Goal: Task Accomplishment & Management: Use online tool/utility

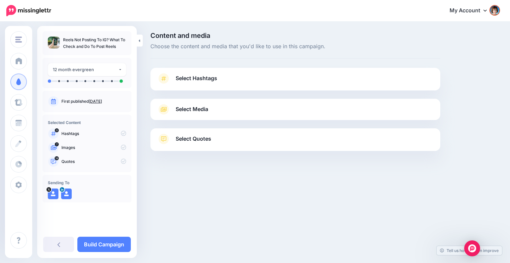
click at [207, 110] on span "Select Media" at bounding box center [192, 109] width 33 height 9
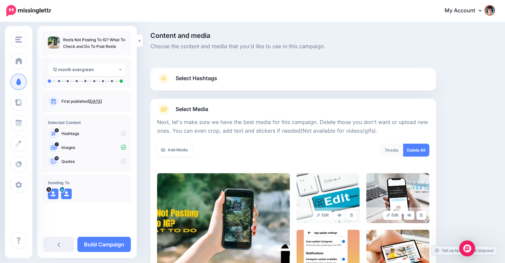
scroll to position [111, 0]
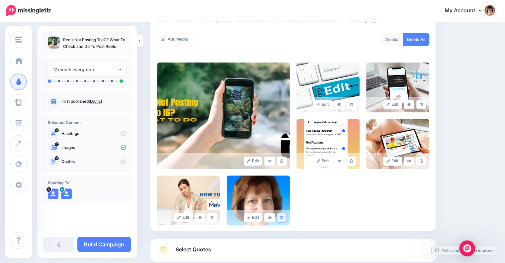
click at [281, 216] on link at bounding box center [282, 217] width 10 height 9
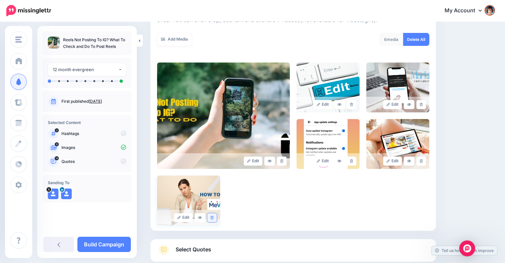
click at [212, 217] on icon at bounding box center [212, 218] width 3 height 4
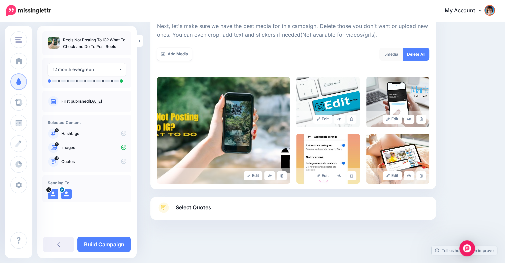
scroll to position [96, 0]
click at [424, 178] on link at bounding box center [422, 175] width 10 height 9
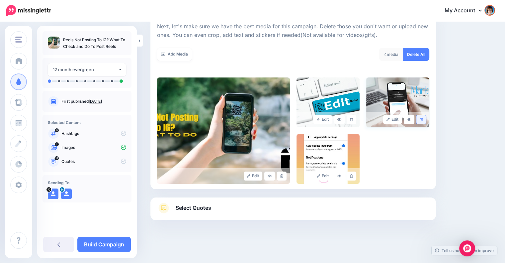
click at [423, 118] on icon at bounding box center [421, 120] width 3 height 4
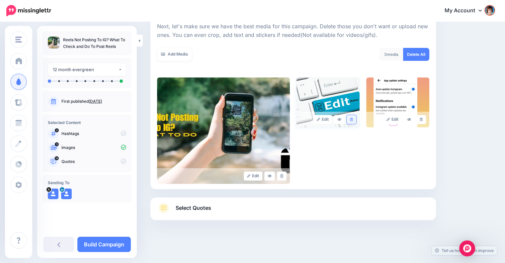
click at [353, 119] on link at bounding box center [352, 119] width 10 height 9
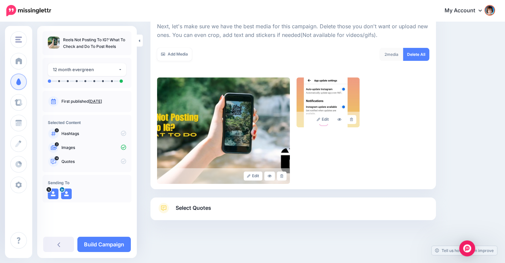
click at [284, 204] on div "Select Quotes Choose your favourite quotes or go with our recommendations. The …" at bounding box center [294, 208] width 286 height 23
click at [215, 209] on link "Select Quotes" at bounding box center [293, 211] width 273 height 17
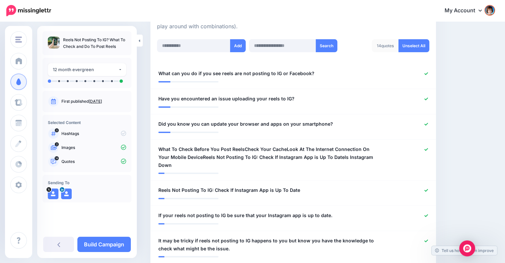
scroll to position [206, 0]
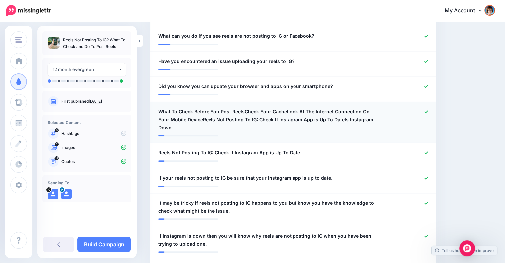
click at [319, 114] on span "What To Check Before You Post ReelsCheck Your CacheLook At The Internet Connect…" at bounding box center [270, 120] width 223 height 24
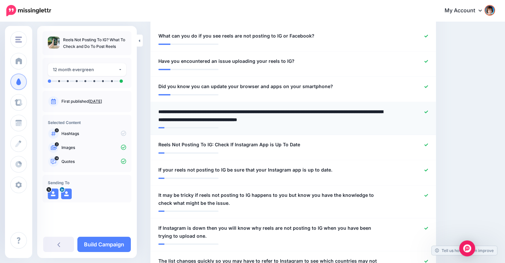
drag, startPoint x: 243, startPoint y: 110, endPoint x: 396, endPoint y: 125, distance: 154.2
click at [396, 125] on li "**********" at bounding box center [294, 118] width 286 height 33
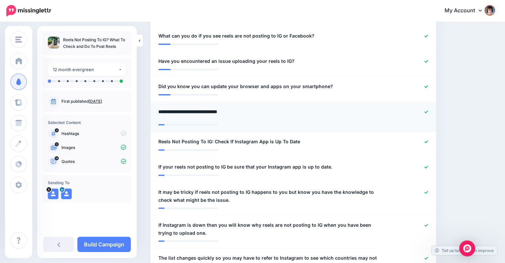
click at [381, 111] on textarea "**********" at bounding box center [272, 114] width 227 height 13
type textarea "**********"
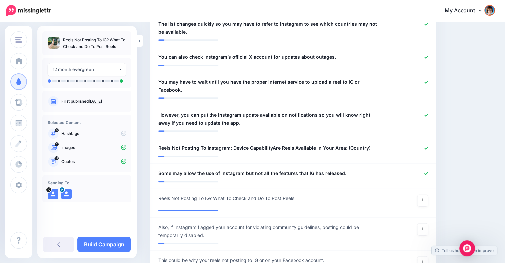
scroll to position [428, 0]
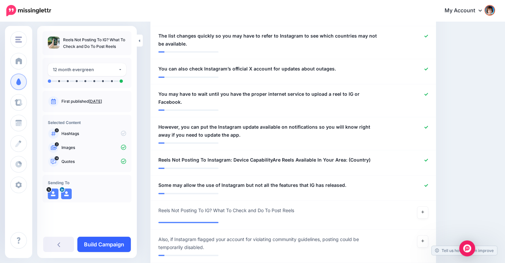
click at [114, 239] on link "Build Campaign" at bounding box center [104, 244] width 54 height 15
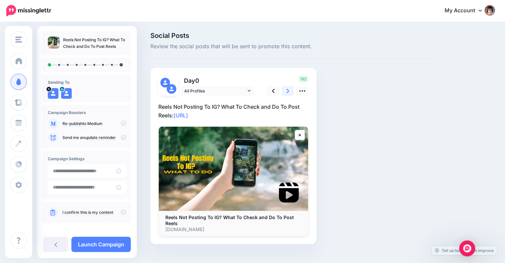
click at [291, 89] on link at bounding box center [288, 91] width 13 height 10
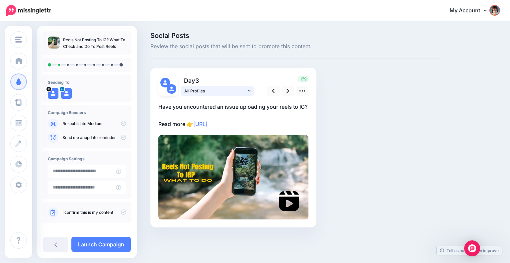
click at [253, 90] on link "All Profiles" at bounding box center [217, 91] width 73 height 10
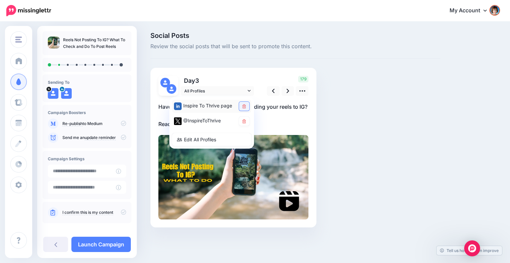
click at [244, 109] on link at bounding box center [244, 106] width 10 height 9
click at [292, 91] on link at bounding box center [288, 91] width 13 height 10
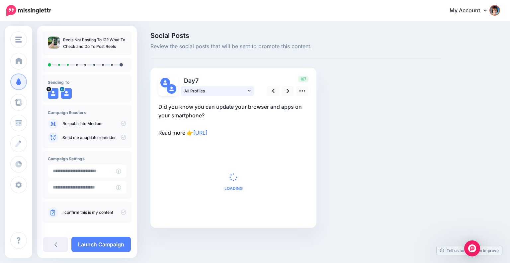
click at [250, 91] on icon at bounding box center [249, 91] width 3 height 2
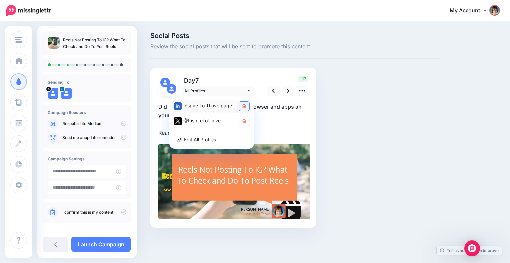
click at [245, 103] on link at bounding box center [244, 106] width 10 height 9
click at [297, 127] on p "Did you know you can update your browser and apps on your smartphone? Read more…" at bounding box center [234, 119] width 150 height 35
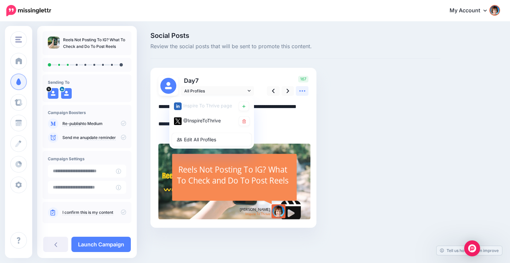
click at [303, 91] on icon at bounding box center [302, 90] width 7 height 7
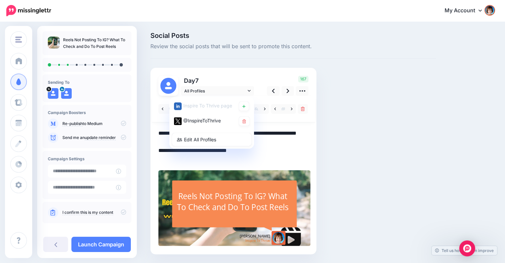
click at [310, 153] on div "Day 7 All Profiles" at bounding box center [234, 161] width 166 height 186
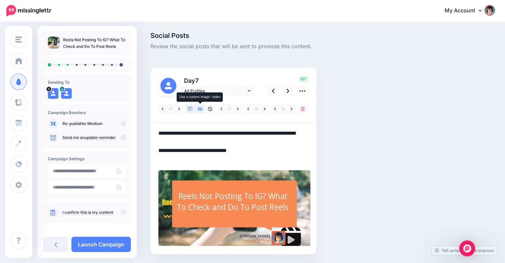
click at [201, 109] on icon at bounding box center [200, 109] width 5 height 5
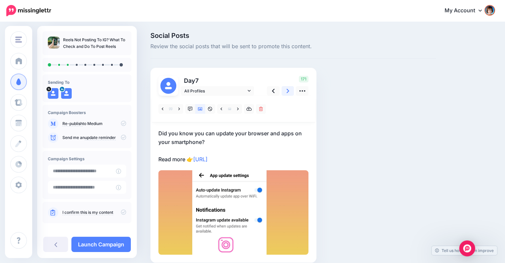
click at [285, 93] on link at bounding box center [288, 91] width 13 height 10
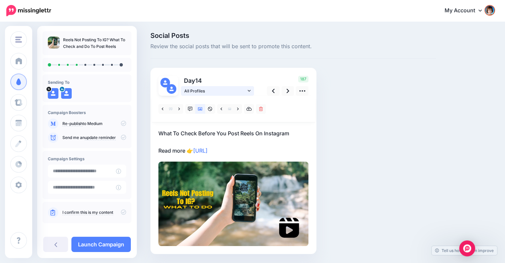
click at [250, 89] on icon at bounding box center [249, 90] width 3 height 5
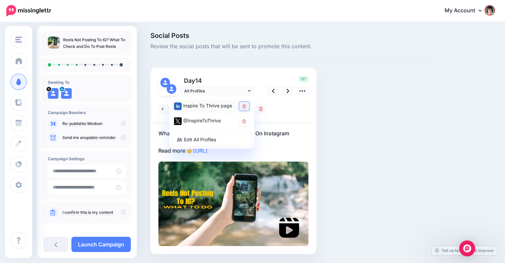
click at [245, 106] on icon at bounding box center [245, 106] width 4 height 4
click at [290, 94] on link at bounding box center [288, 91] width 13 height 10
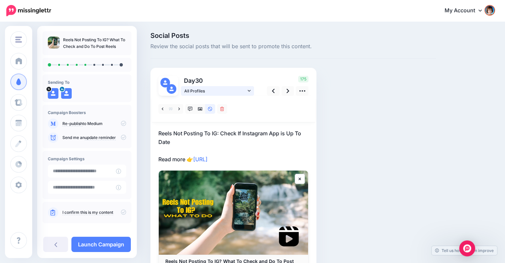
click at [252, 90] on link "All Profiles" at bounding box center [217, 91] width 73 height 10
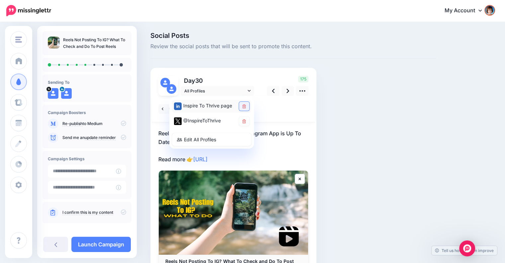
click at [245, 104] on icon at bounding box center [245, 106] width 4 height 4
click at [287, 91] on icon at bounding box center [288, 90] width 3 height 7
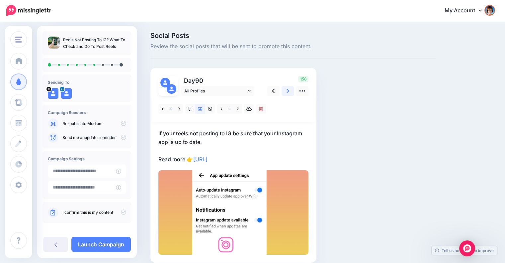
click at [288, 90] on icon at bounding box center [288, 91] width 3 height 4
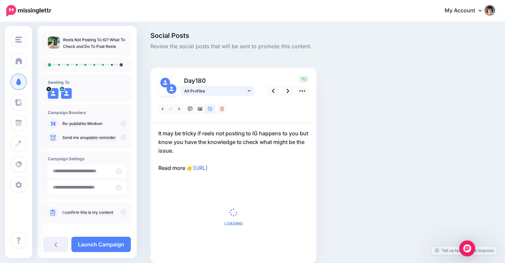
click at [250, 90] on icon at bounding box center [249, 90] width 3 height 5
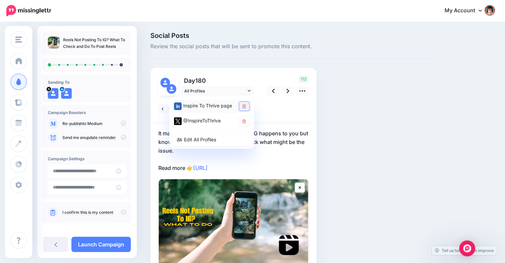
click at [241, 105] on link at bounding box center [244, 106] width 10 height 9
click at [266, 105] on div at bounding box center [234, 109] width 164 height 27
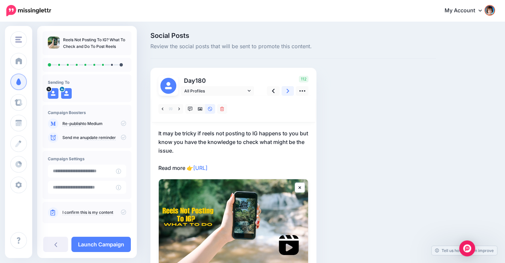
click at [286, 91] on link at bounding box center [288, 91] width 13 height 10
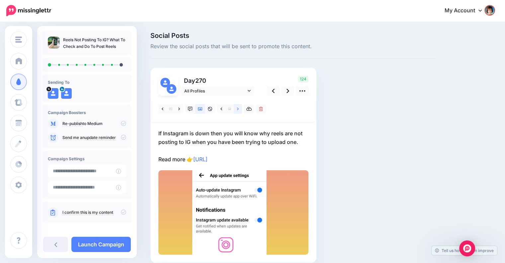
click at [237, 110] on icon at bounding box center [238, 109] width 2 height 5
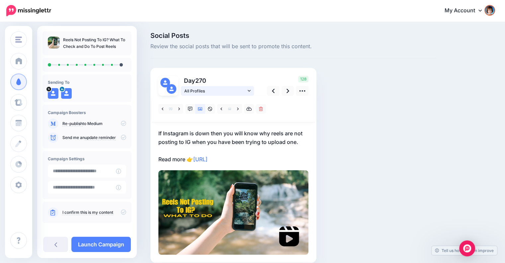
click at [250, 92] on icon at bounding box center [249, 90] width 3 height 5
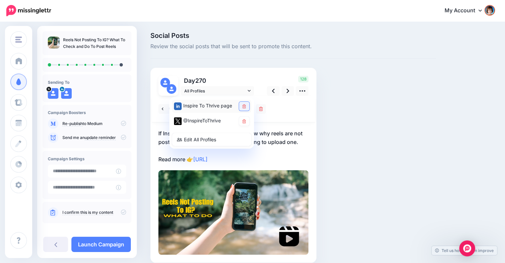
click at [245, 105] on icon at bounding box center [245, 106] width 4 height 4
click at [287, 92] on icon at bounding box center [288, 91] width 3 height 4
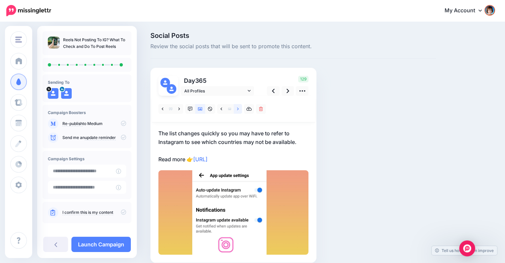
click at [238, 109] on icon at bounding box center [238, 108] width 2 height 3
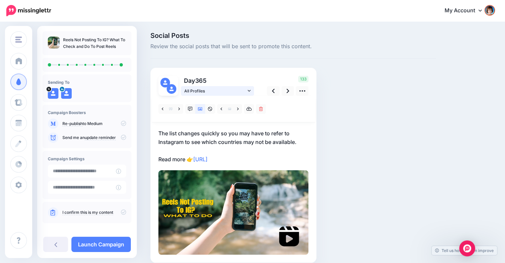
click at [249, 89] on icon at bounding box center [249, 90] width 3 height 5
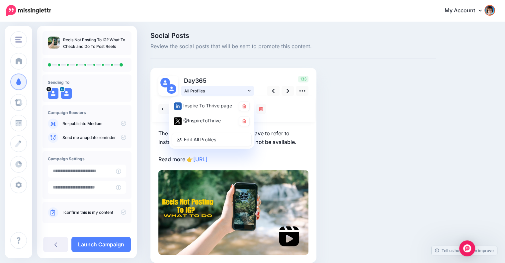
click at [249, 89] on icon at bounding box center [249, 90] width 3 height 5
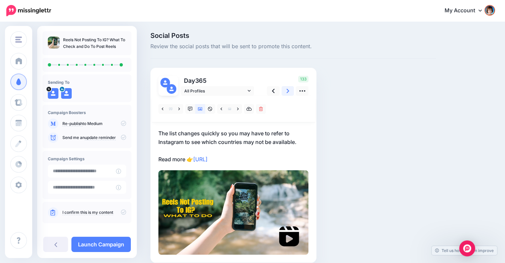
click at [284, 92] on link at bounding box center [288, 91] width 13 height 10
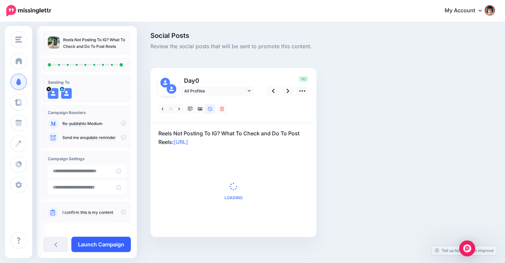
click at [111, 243] on link "Launch Campaign" at bounding box center [100, 244] width 59 height 15
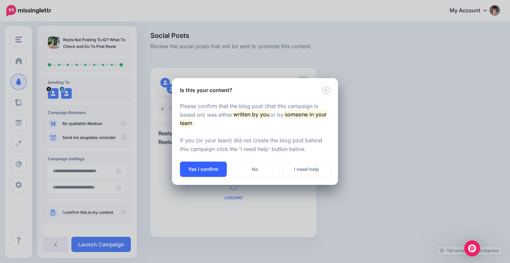
click at [210, 165] on button "Yes I confirm" at bounding box center [203, 169] width 47 height 15
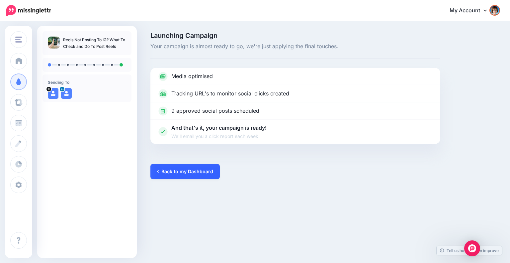
click at [183, 175] on link "Back to my Dashboard" at bounding box center [185, 171] width 69 height 15
